Goal: Task Accomplishment & Management: Use online tool/utility

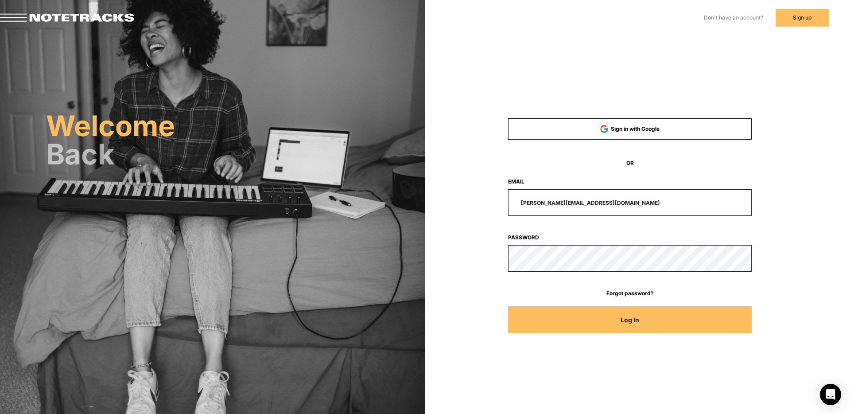
drag, startPoint x: 605, startPoint y: 202, endPoint x: 432, endPoint y: 197, distance: 172.9
click at [432, 197] on div "Sign in with Google OR Email [PERSON_NAME][EMAIL_ADDRESS][DOMAIN_NAME] Password…" at bounding box center [637, 125] width 425 height 250
type input "[EMAIL_ADDRESS][DOMAIN_NAME]"
click at [508, 306] on button "Log In" at bounding box center [630, 319] width 244 height 27
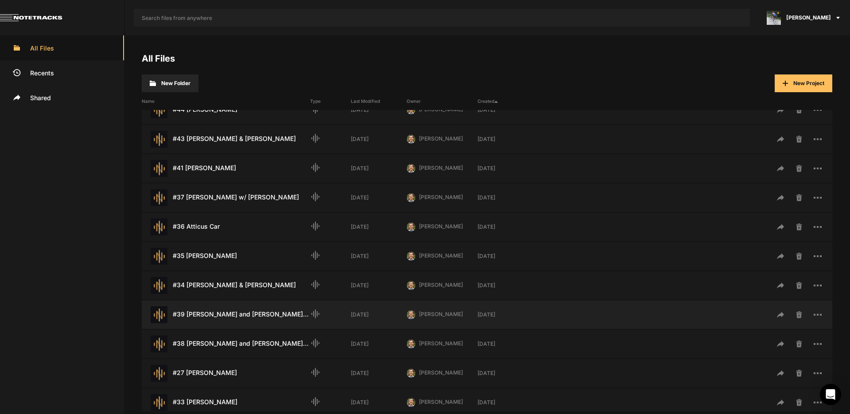
scroll to position [40, 0]
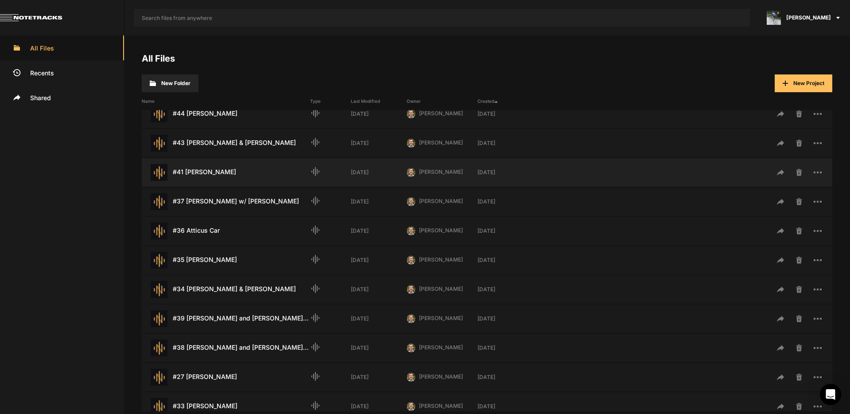
click at [230, 171] on div "#41 [PERSON_NAME] Last Modified: [DATE]" at bounding box center [226, 172] width 168 height 17
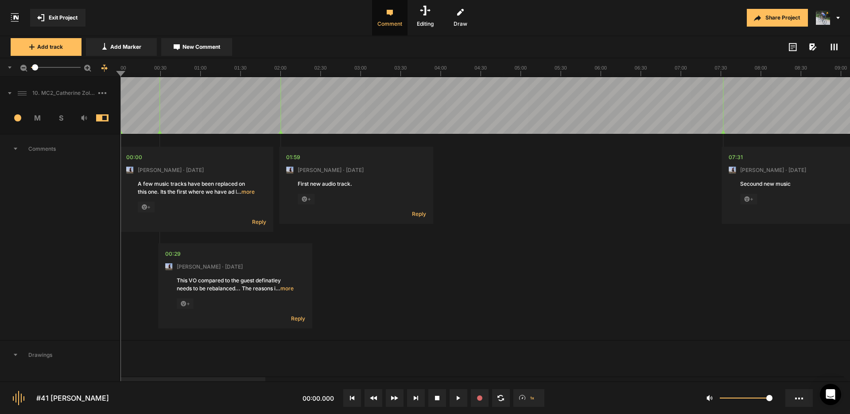
click at [12, 91] on div "10. MC2_Catherine Zoller_Soft Lock_[DATE] Copy 01" at bounding box center [60, 93] width 120 height 28
click at [8, 93] on icon at bounding box center [10, 93] width 4 height 2
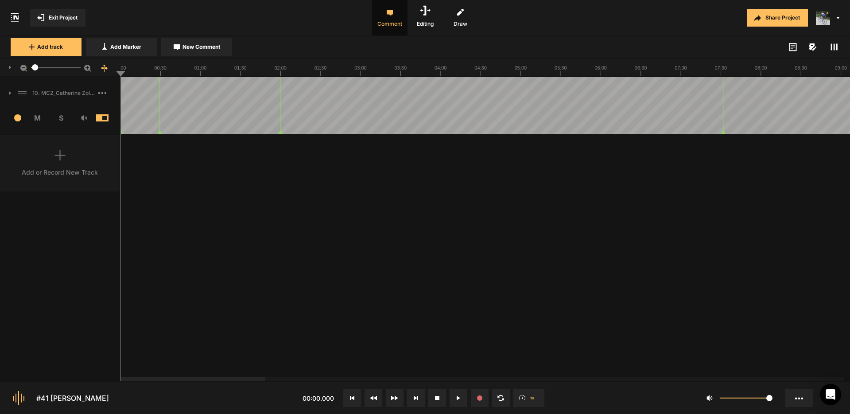
click at [8, 66] on span at bounding box center [6, 67] width 10 height 14
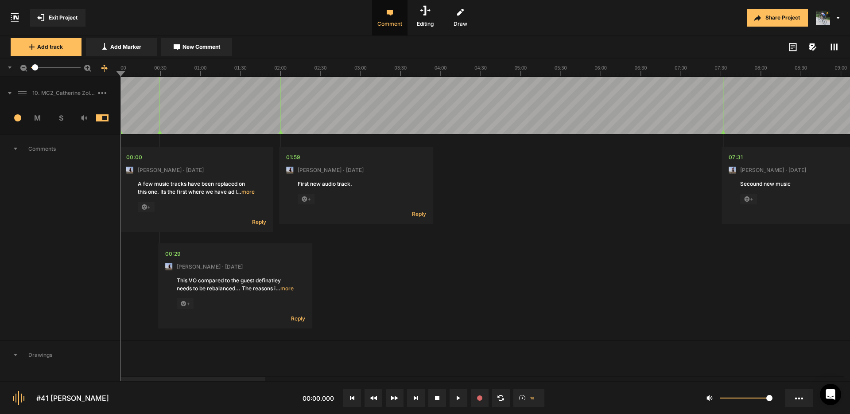
click at [10, 67] on icon at bounding box center [10, 67] width 4 height 2
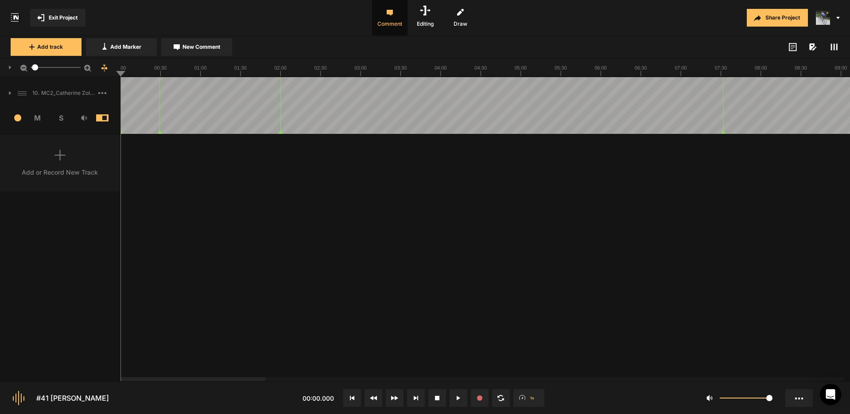
click at [10, 67] on icon at bounding box center [10, 68] width 2 height 4
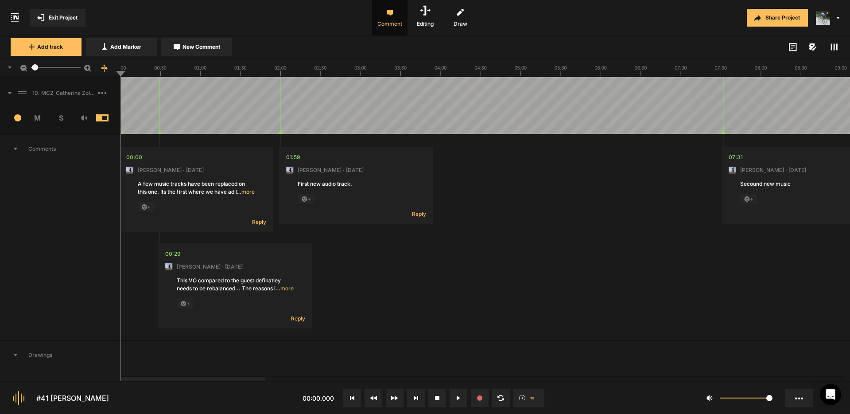
click at [10, 92] on icon at bounding box center [10, 93] width 4 height 2
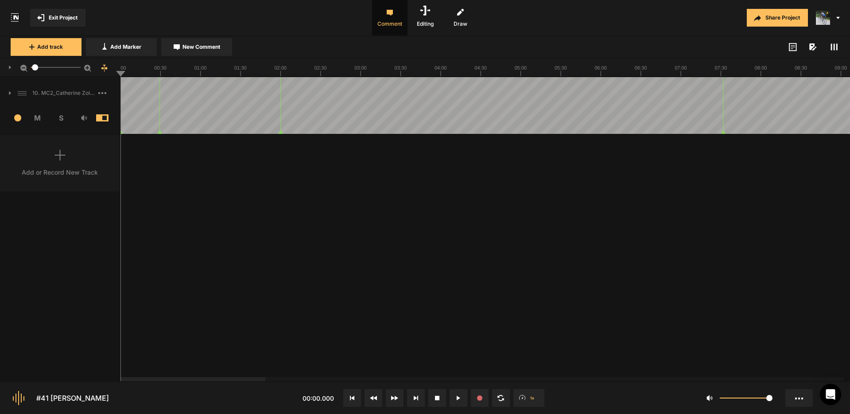
click at [11, 67] on icon at bounding box center [10, 67] width 3 height 4
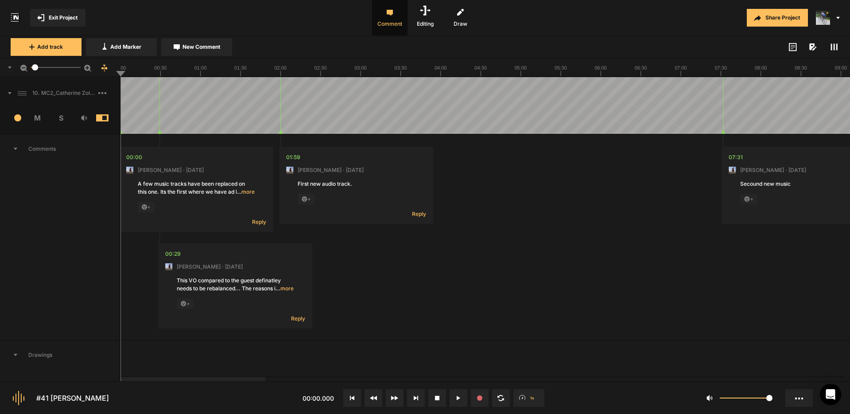
click at [10, 65] on span at bounding box center [6, 67] width 10 height 14
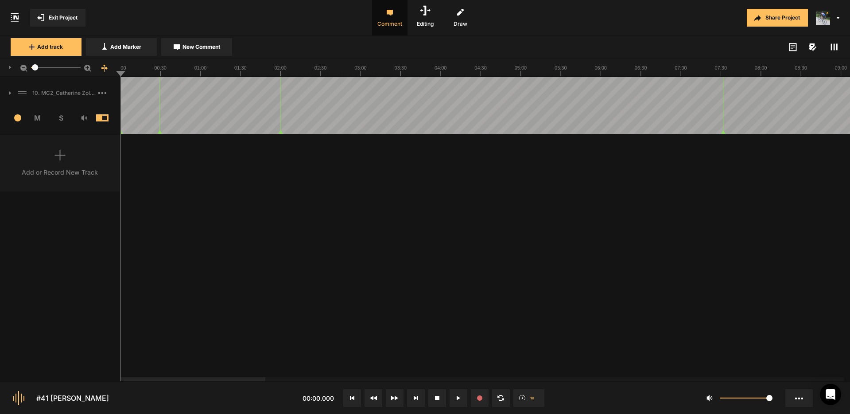
click at [10, 93] on icon at bounding box center [10, 93] width 2 height 4
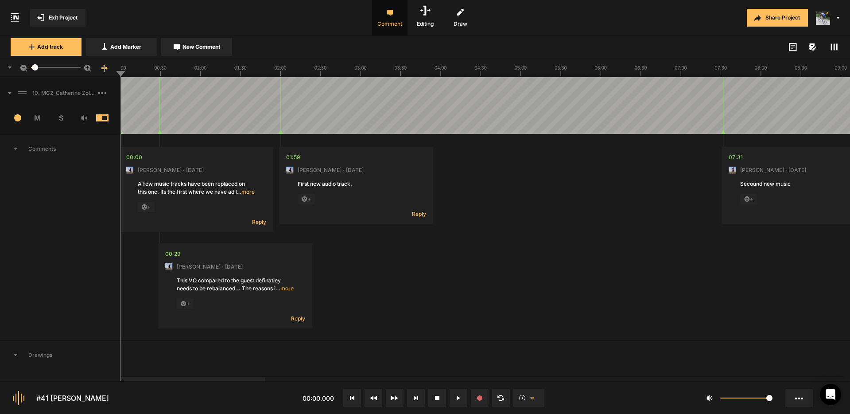
click at [16, 150] on span "Comments" at bounding box center [60, 149] width 120 height 28
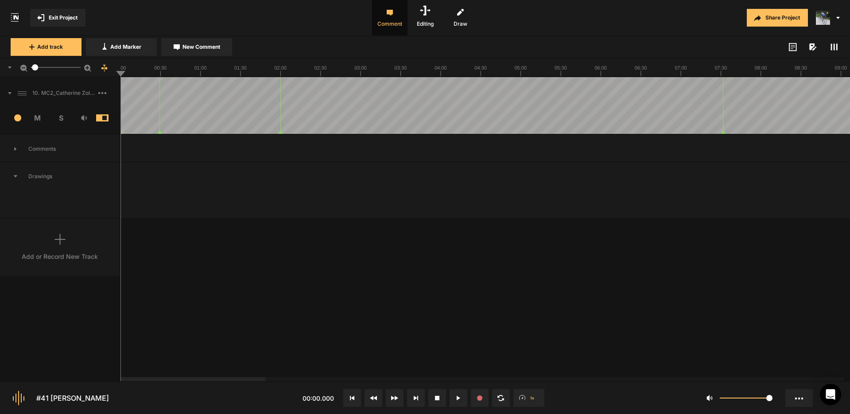
click at [15, 176] on icon at bounding box center [16, 176] width 4 height 2
click at [12, 94] on div "10. MC2_Catherine Zoller_Soft Lock_[DATE] Copy 01" at bounding box center [60, 93] width 120 height 28
click at [10, 94] on icon at bounding box center [10, 93] width 4 height 2
